Goal: Task Accomplishment & Management: Manage account settings

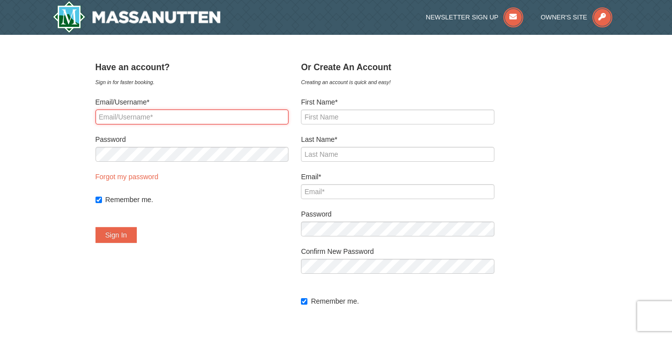
click at [190, 120] on input "Email/Username*" at bounding box center [193, 116] width 194 height 15
type input "[EMAIL_ADDRESS][DOMAIN_NAME]"
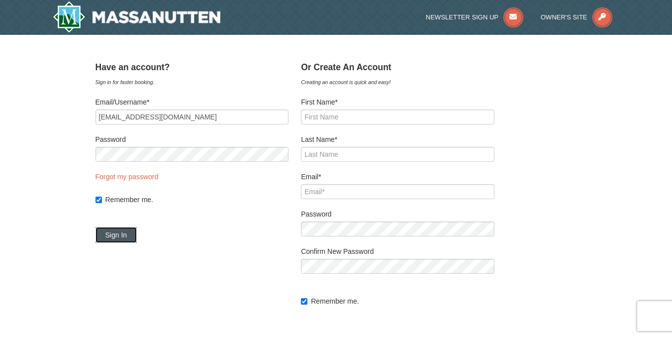
click at [130, 238] on button "Sign In" at bounding box center [117, 235] width 42 height 16
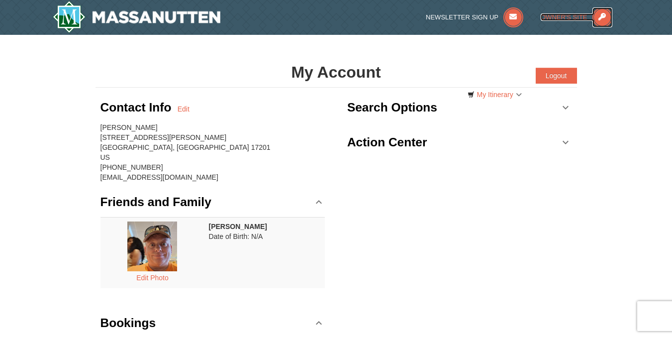
click at [601, 16] on icon at bounding box center [603, 17] width 20 height 20
